Goal: Transaction & Acquisition: Book appointment/travel/reservation

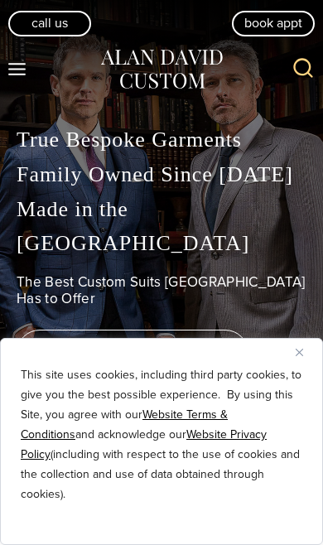
click at [308, 344] on button "Close" at bounding box center [306, 352] width 20 height 20
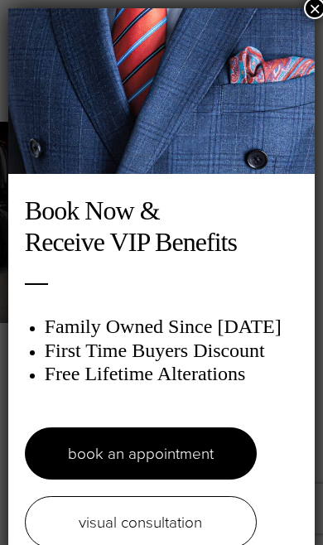
click at [314, 8] on button "×" at bounding box center [315, 9] width 22 height 22
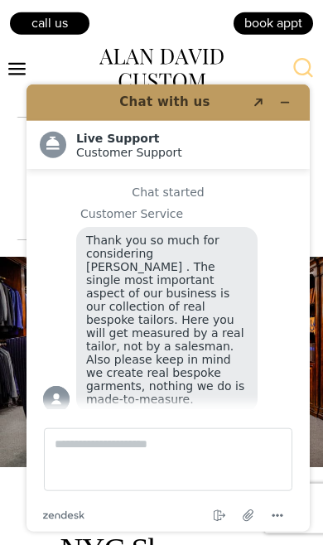
scroll to position [9353, 0]
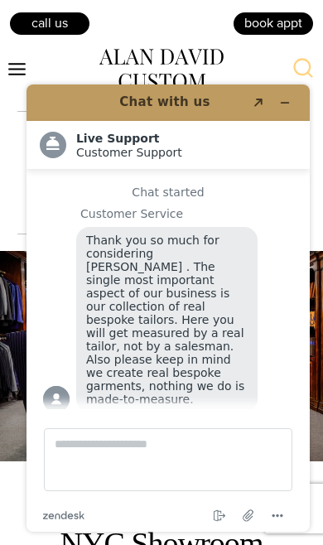
click at [286, 95] on button "Minimize widget" at bounding box center [285, 102] width 26 height 23
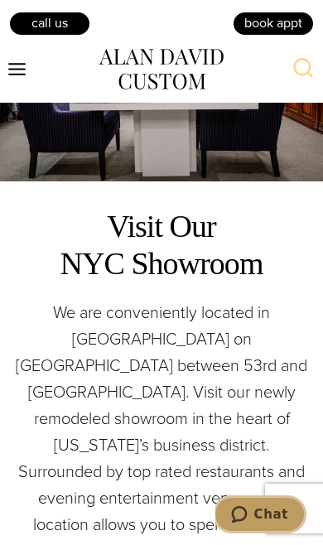
scroll to position [9632, 0]
click at [268, 64] on div "Search" at bounding box center [273, 69] width 99 height 66
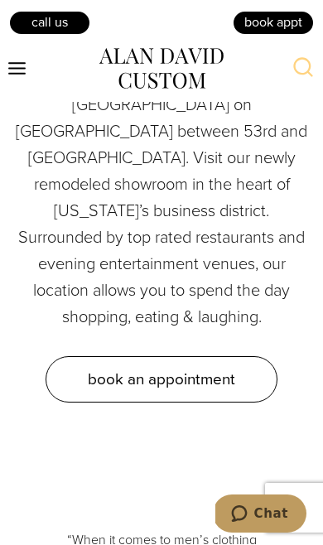
scroll to position [9867, 0]
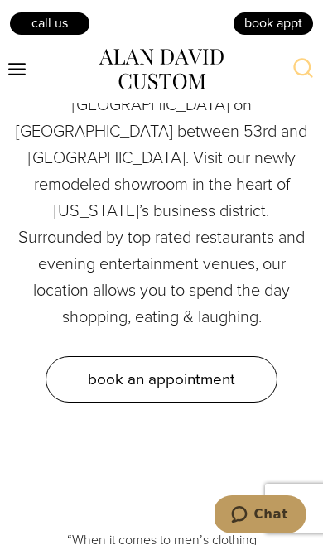
click at [228, 367] on span "book an appointment" at bounding box center [161, 379] width 147 height 24
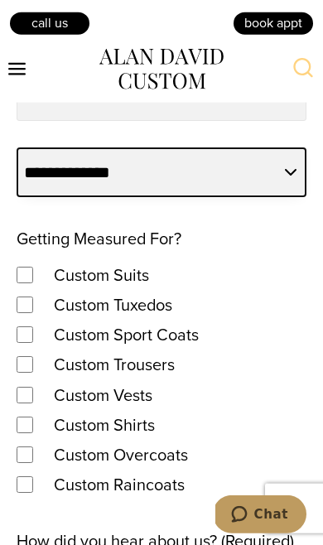
click at [279, 197] on select "**********" at bounding box center [162, 172] width 290 height 50
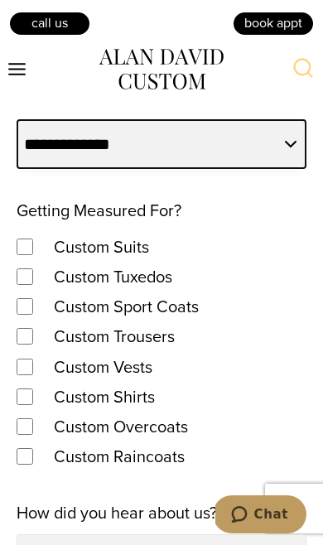
scroll to position [1232, 0]
